Goal: Book appointment/travel/reservation

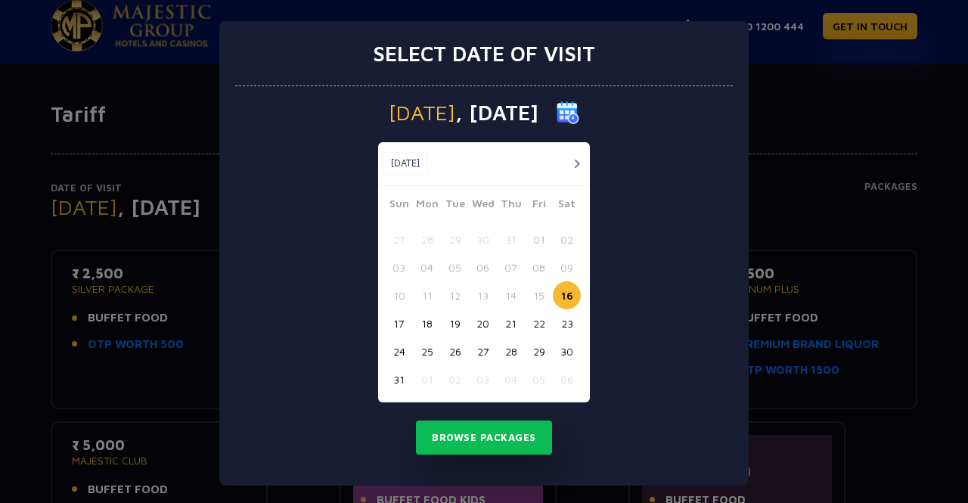
scroll to position [255, 0]
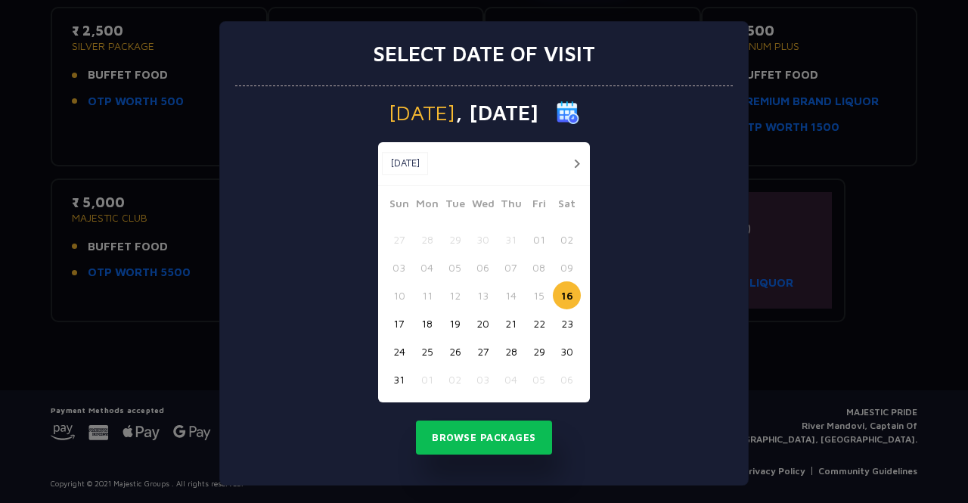
click at [425, 324] on button "18" at bounding box center [427, 323] width 28 height 28
click at [504, 432] on button "Browse Packages" at bounding box center [484, 437] width 136 height 35
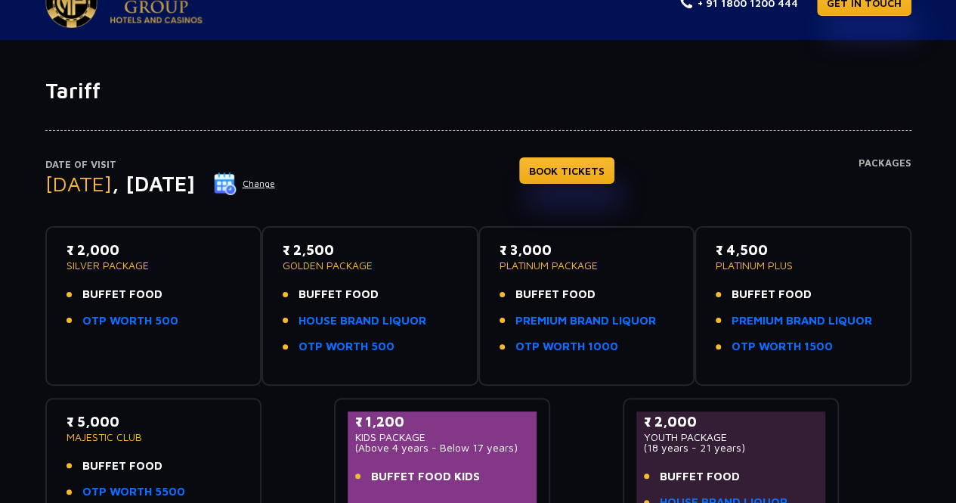
scroll to position [35, 0]
click at [609, 166] on link "BOOK TICKETS" at bounding box center [566, 171] width 95 height 26
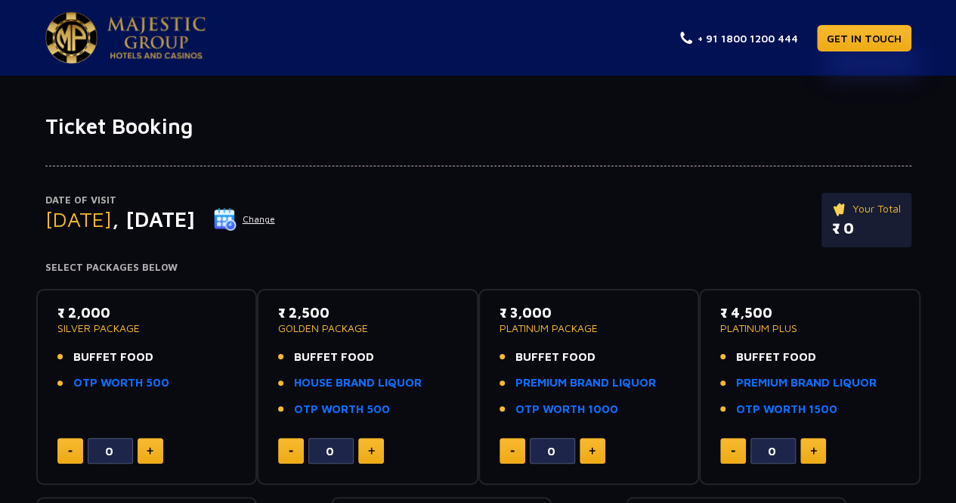
click at [156, 451] on button at bounding box center [151, 451] width 26 height 26
type input "2"
